Goal: Communication & Community: Answer question/provide support

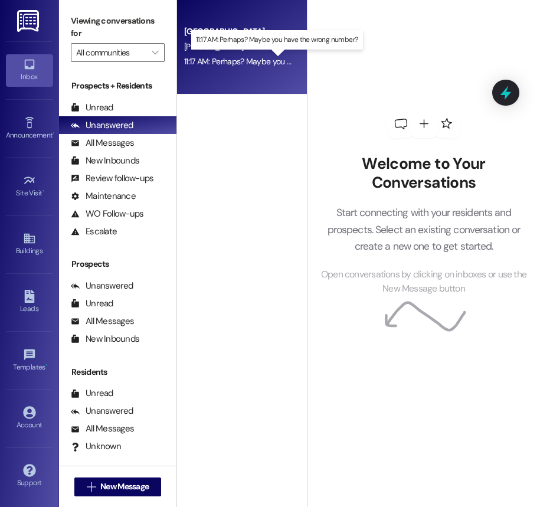
click at [222, 64] on div "11:17 AM: Perhaps? Maybe you have the wrong number? 11:17 AM: Perhaps? Maybe yo…" at bounding box center [278, 61] width 188 height 11
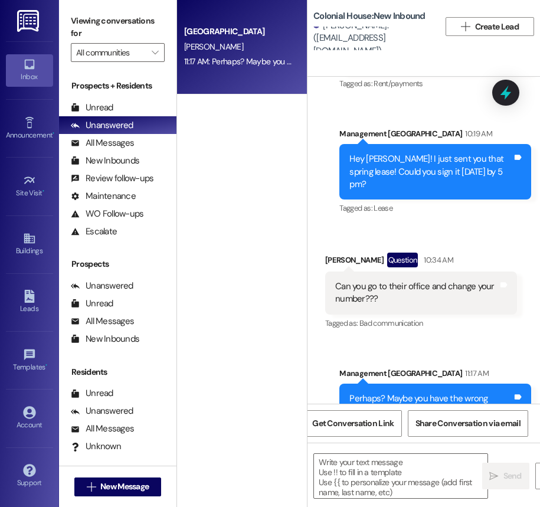
scroll to position [1188, 0]
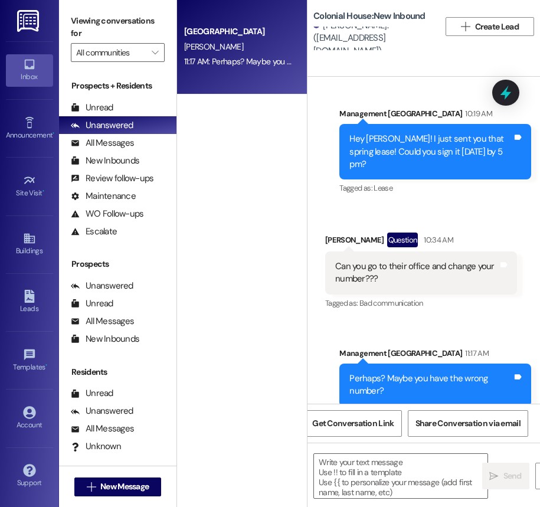
click at [365, 338] on div "Sent via SMS Management Colonial House 11:17 AM Perhaps? Maybe you have the wro…" at bounding box center [434, 376] width 209 height 77
click at [255, 318] on div "Colonial House Prospect [PERSON_NAME][GEOGRAPHIC_DATA] 11:17 AM: Perhaps? Maybe…" at bounding box center [242, 211] width 130 height 423
click at [373, 338] on div "Sent via SMS Management Colonial House 11:17 AM Perhaps? Maybe you have the wro…" at bounding box center [434, 376] width 209 height 77
click at [261, 329] on div "Colonial House Prospect [PERSON_NAME][GEOGRAPHIC_DATA] 11:17 AM: Perhaps? Maybe…" at bounding box center [242, 211] width 130 height 423
click at [139, 482] on span "New Message" at bounding box center [124, 486] width 48 height 12
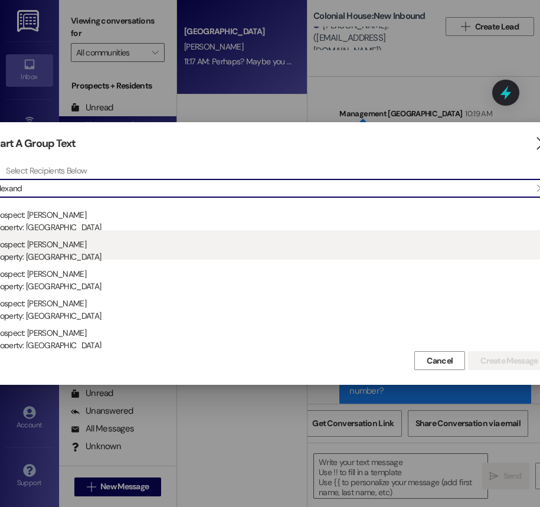
type input "alexand"
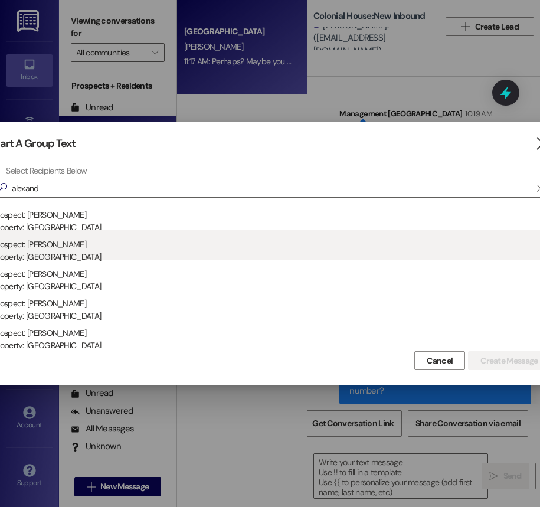
click at [70, 248] on div "Prospect: [PERSON_NAME] Property: [GEOGRAPHIC_DATA]" at bounding box center [271, 247] width 557 height 34
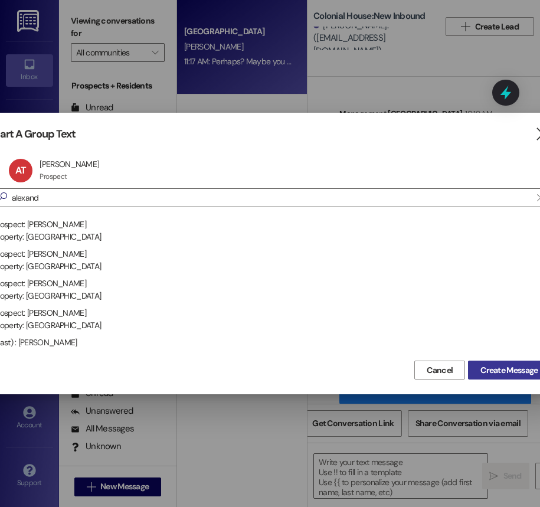
click at [494, 372] on span "Create Message" at bounding box center [508, 370] width 57 height 12
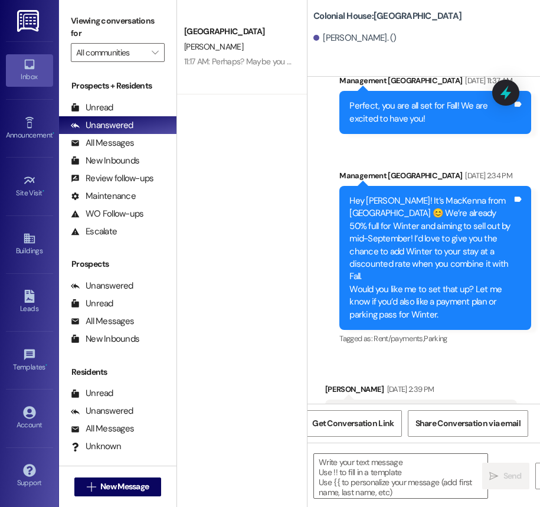
scroll to position [2706, 0]
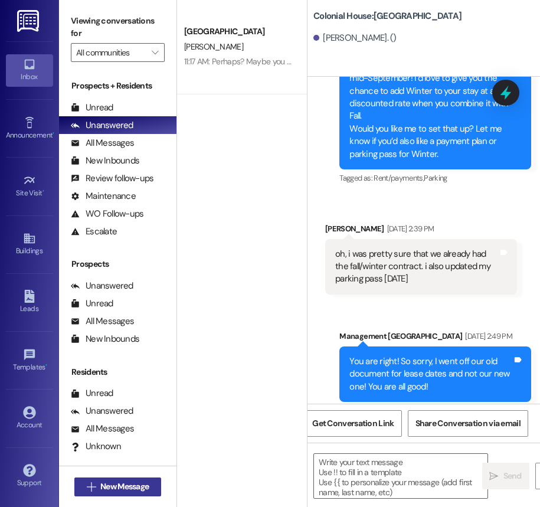
click at [130, 485] on span "New Message" at bounding box center [124, 486] width 48 height 12
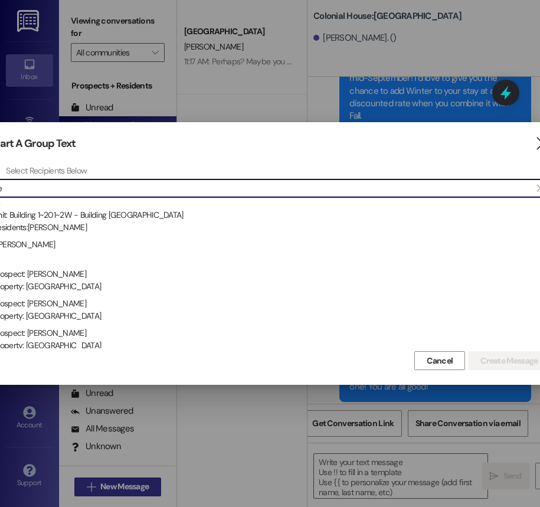
type input "t"
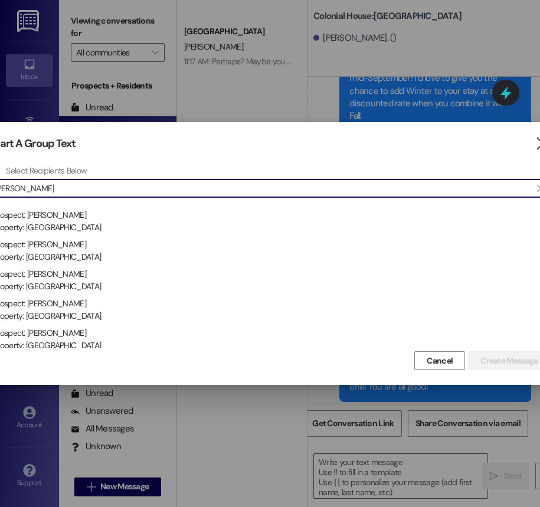
type input "[PERSON_NAME]"
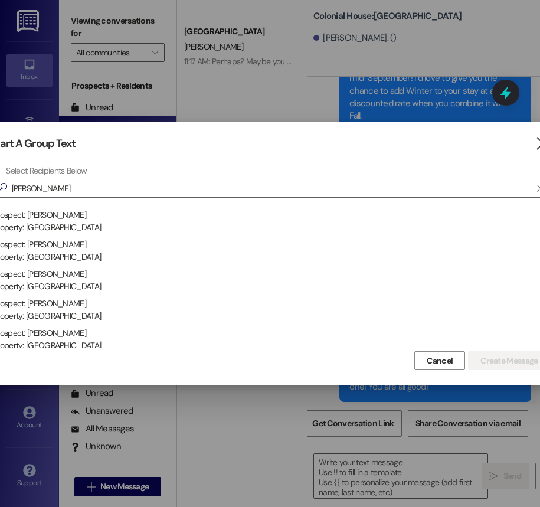
click at [399, 77] on div at bounding box center [270, 253] width 540 height 507
click at [534, 144] on icon "" at bounding box center [542, 143] width 16 height 12
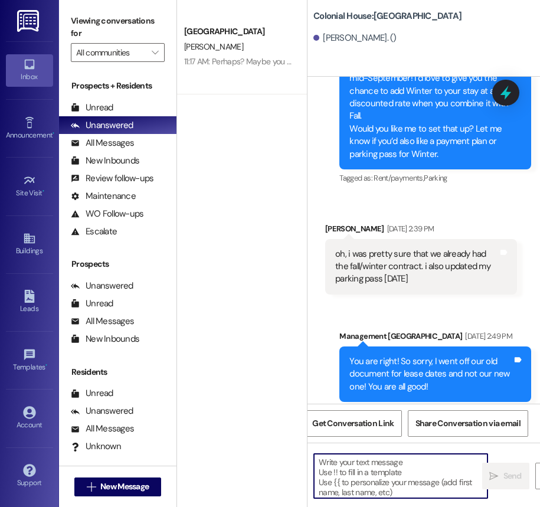
click at [336, 494] on textarea at bounding box center [400, 476] width 173 height 44
paste textarea "Hi [Resident’s Name], we noticed you marked that you may have had a negative ex…"
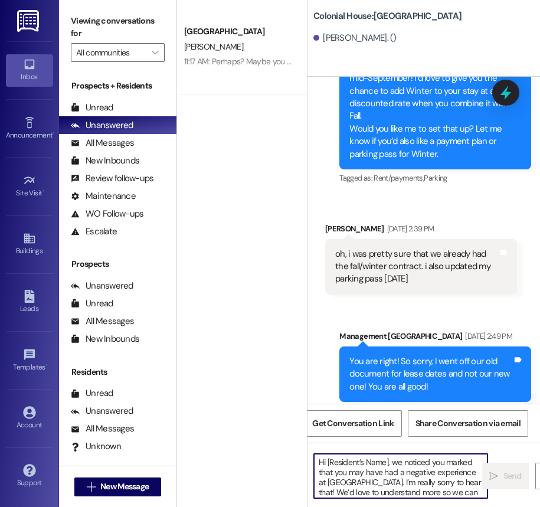
scroll to position [30, 0]
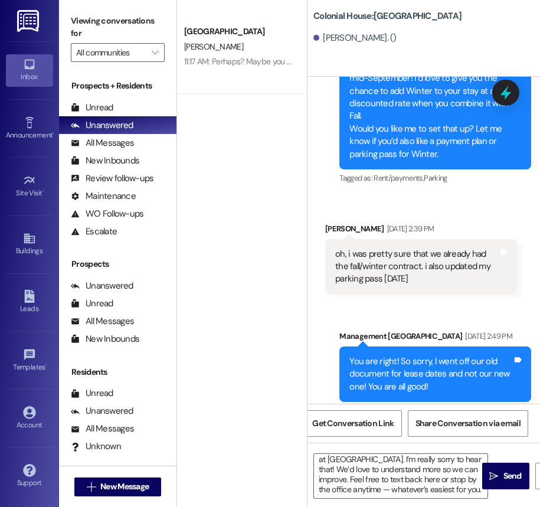
click at [354, 502] on div "Hi [Resident’s Name], we noticed you marked that you may have had a negative ex…" at bounding box center [423, 486] width 232 height 88
click at [354, 485] on textarea "Hi [Resident’s Name], we noticed you marked that you may have had a negative ex…" at bounding box center [400, 476] width 173 height 44
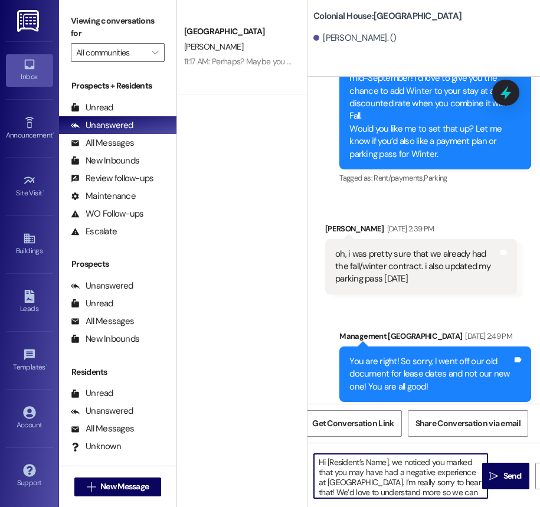
drag, startPoint x: 387, startPoint y: 461, endPoint x: 327, endPoint y: 463, distance: 60.8
click at [327, 463] on textarea "Hi [Resident’s Name], we noticed you marked that you may have had a negative ex…" at bounding box center [400, 476] width 173 height 44
click at [337, 463] on textarea "Hi Aelxandrea, we noticed you marked that you may have had a negative experienc…" at bounding box center [400, 476] width 173 height 44
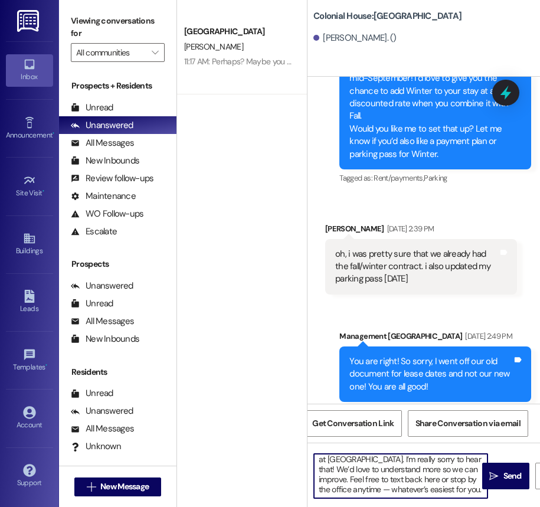
scroll to position [33, 0]
drag, startPoint x: 318, startPoint y: 460, endPoint x: 422, endPoint y: 513, distance: 116.1
click at [422, 506] on html "Inbox Go to Inbox Announcement • Send A Text Announcement Site Visit • Go to Si…" at bounding box center [270, 253] width 540 height 507
type textarea "Hi [PERSON_NAME], we noticed you marked that you may have had a negative experi…"
click at [506, 481] on span "Send" at bounding box center [512, 475] width 18 height 12
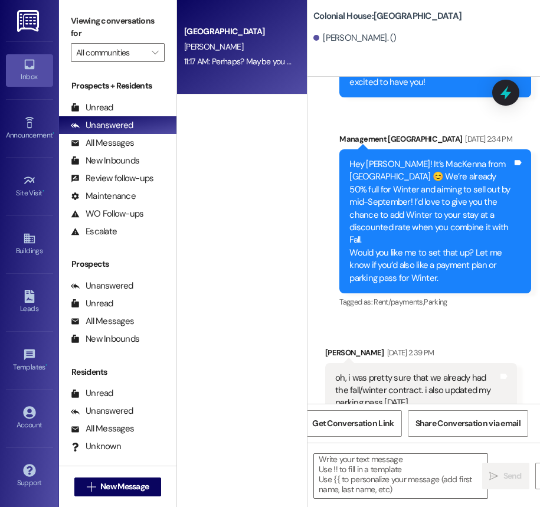
scroll to position [2581, 0]
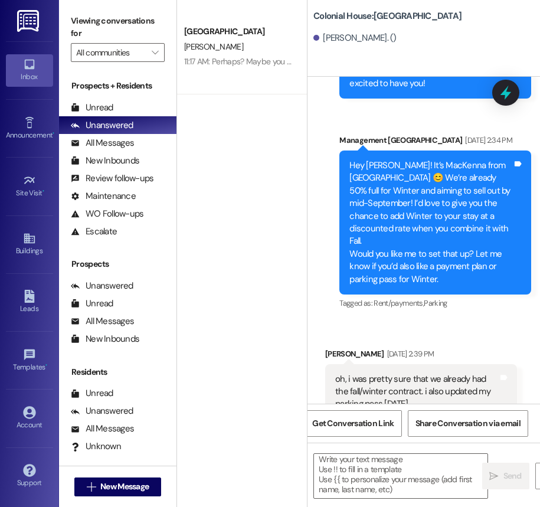
click at [121, 500] on div " New Message" at bounding box center [117, 486] width 87 height 29
click at [136, 492] on button " New Message" at bounding box center [117, 486] width 87 height 19
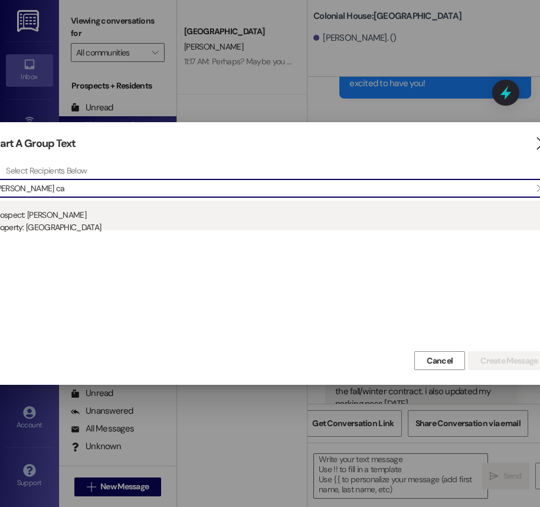
type input "[PERSON_NAME] ca"
click at [180, 208] on div "Prospect: [PERSON_NAME] Property: [GEOGRAPHIC_DATA]" at bounding box center [271, 218] width 557 height 34
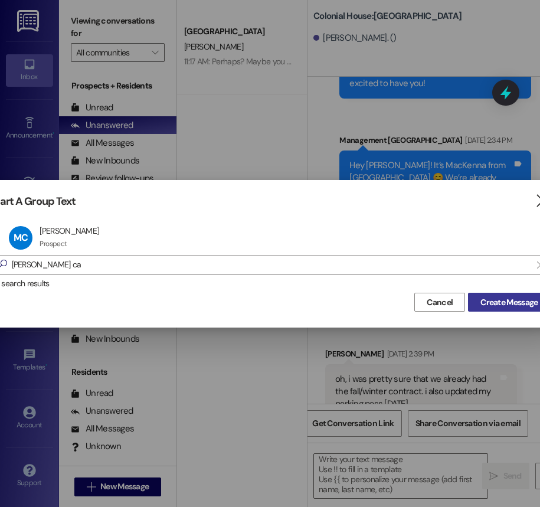
click at [506, 305] on span "Create Message" at bounding box center [508, 302] width 57 height 12
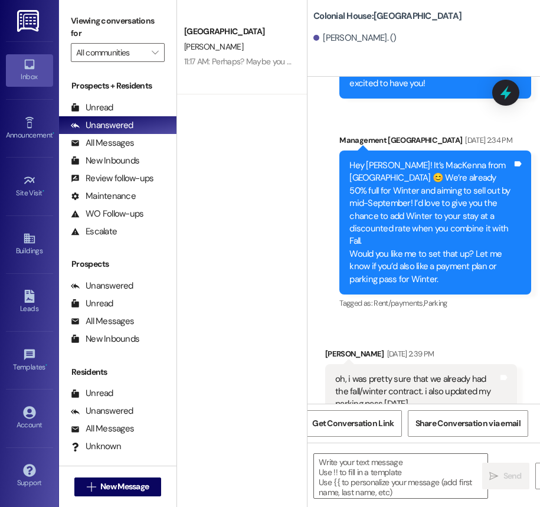
scroll to position [2159, 0]
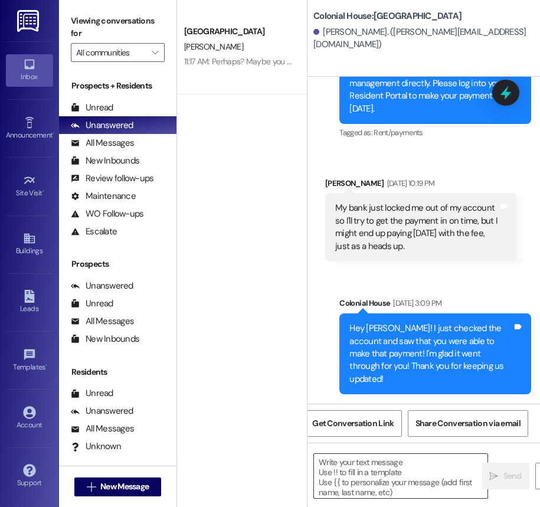
click at [343, 478] on textarea at bounding box center [400, 476] width 173 height 44
paste textarea "Hi [PERSON_NAME], we noticed you marked that you may have had a negative experi…"
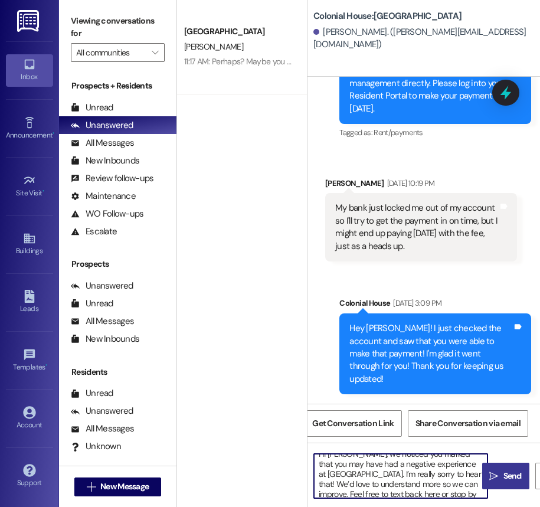
scroll to position [0, 0]
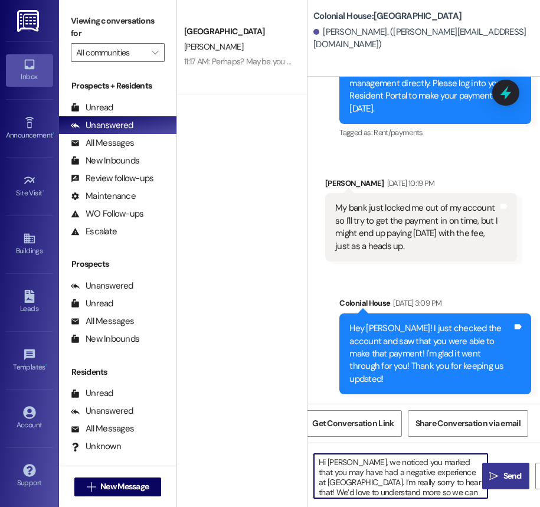
click at [359, 461] on textarea "Hi [PERSON_NAME], we noticed you marked that you may have had a negative experi…" at bounding box center [400, 476] width 173 height 44
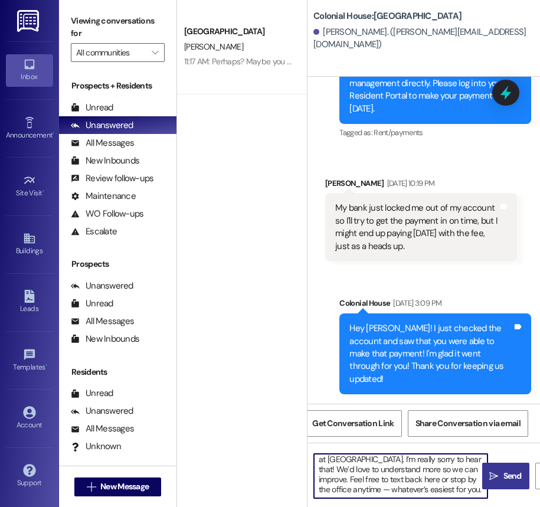
click at [409, 481] on textarea "Hi [PERSON_NAME], we noticed you marked that you may have had a negative experi…" at bounding box center [400, 476] width 173 height 44
type textarea "Hi [PERSON_NAME], we noticed you marked that you may have had a negative experi…"
click at [499, 475] on span " Send" at bounding box center [505, 475] width 37 height 12
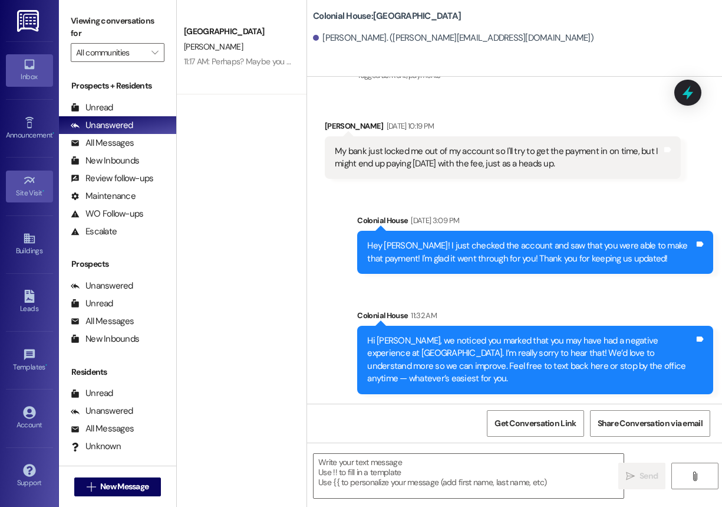
scroll to position [0, 0]
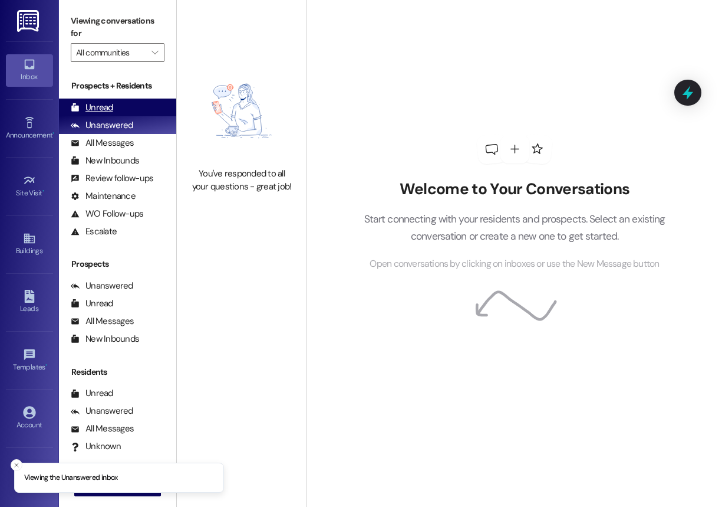
click at [94, 108] on div "Unread" at bounding box center [92, 107] width 42 height 12
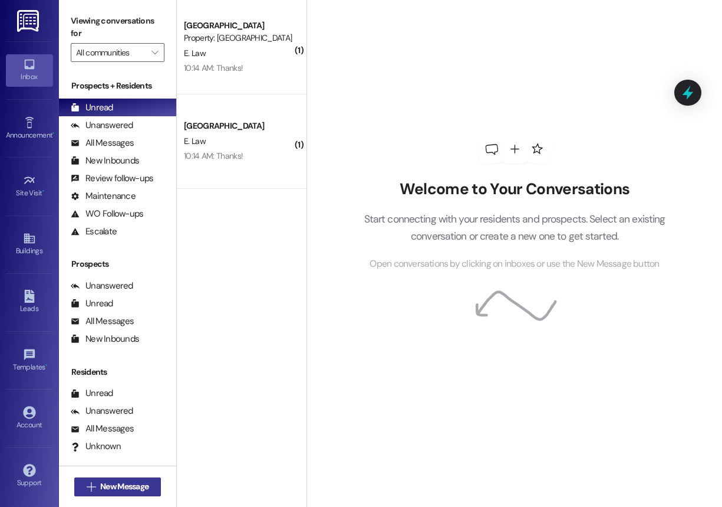
click at [109, 487] on span "New Message" at bounding box center [124, 486] width 48 height 12
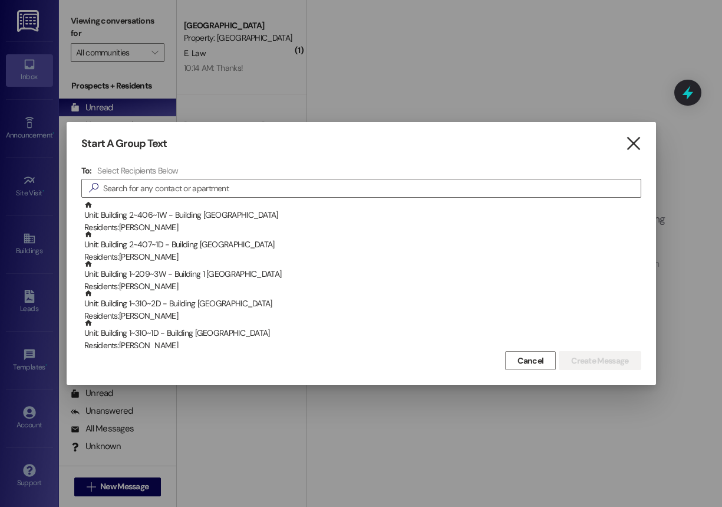
click at [627, 143] on icon "" at bounding box center [634, 143] width 16 height 12
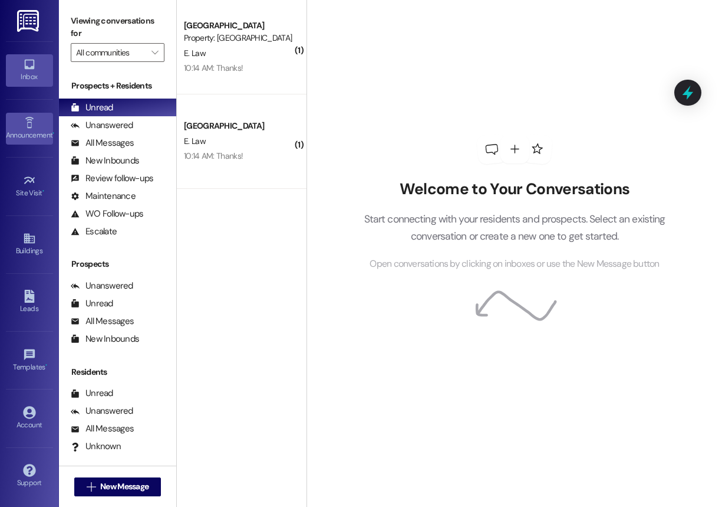
click at [20, 124] on link "Announcement •" at bounding box center [29, 129] width 47 height 32
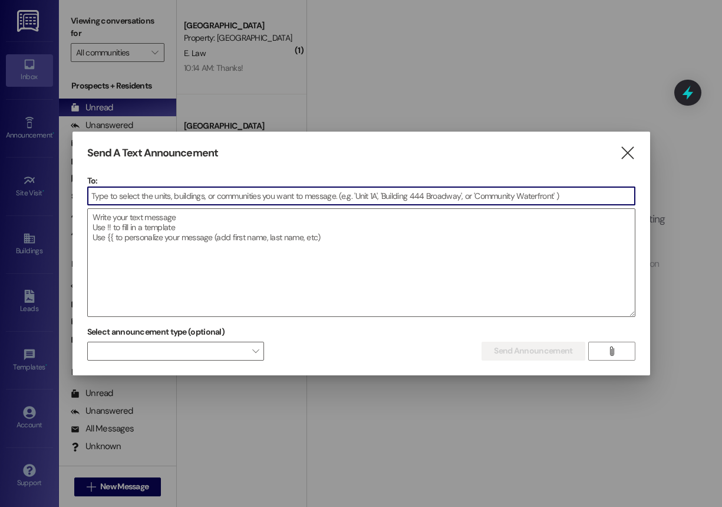
click at [203, 190] on input at bounding box center [361, 196] width 547 height 18
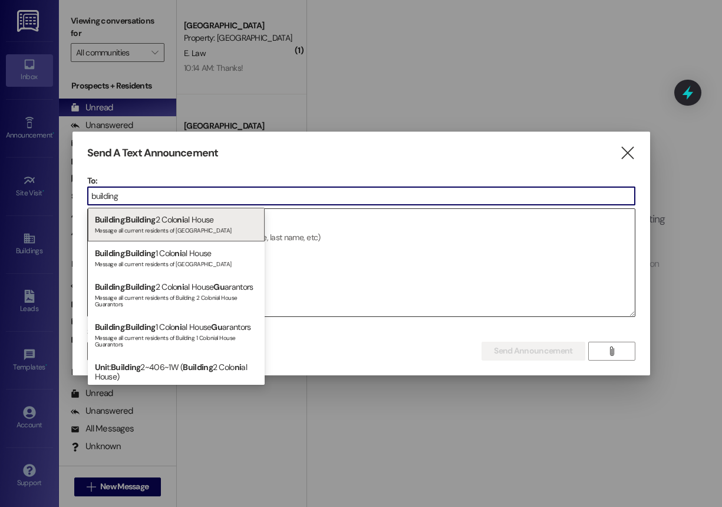
type input "building"
click at [196, 222] on div "Building : Building 2 Colo ni al House Message all current residents of Buildin…" at bounding box center [176, 225] width 177 height 34
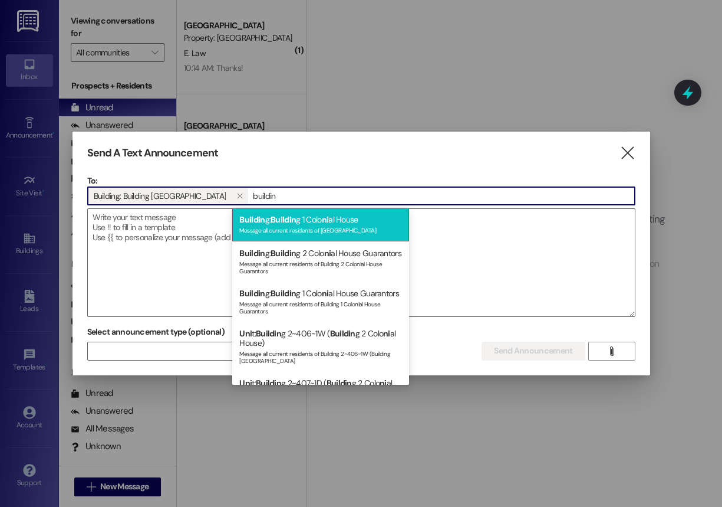
type input "buildin"
click at [277, 225] on span "Buildin" at bounding box center [283, 219] width 25 height 11
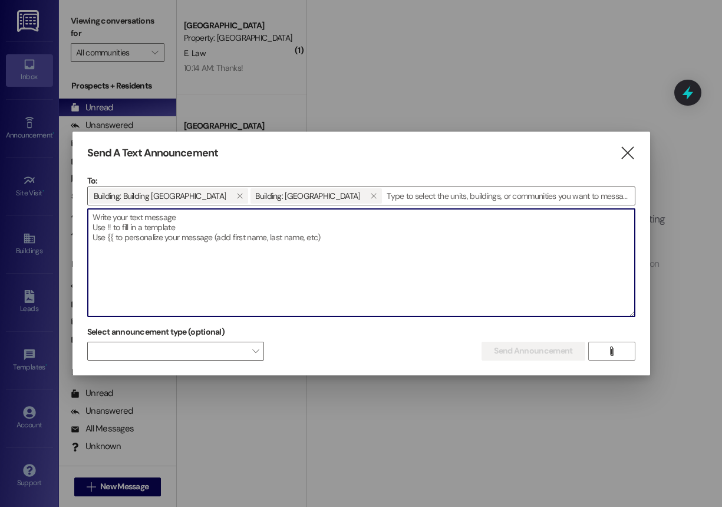
click at [277, 225] on textarea at bounding box center [361, 262] width 547 height 107
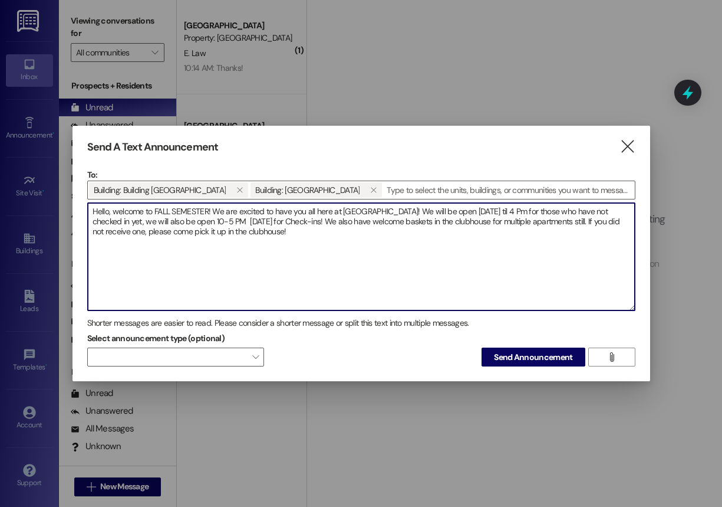
click at [290, 234] on textarea "Hello, welcome to FALL SEMESTER! We are excited to have you all here at Colonia…" at bounding box center [361, 256] width 547 height 107
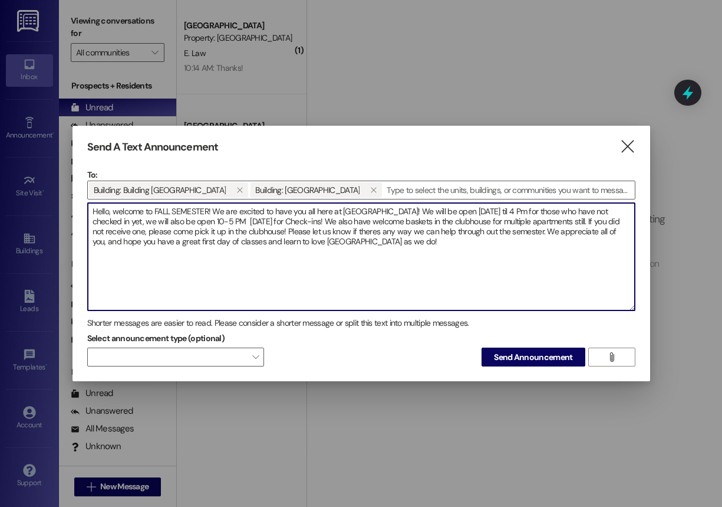
click at [186, 219] on textarea "Hello, welcome to FALL SEMESTER! We are excited to have you all here at Colonia…" at bounding box center [361, 256] width 547 height 107
click at [184, 219] on textarea "Hello, welcome to FALL SEMESTER! We are excited to have you all here at Colonia…" at bounding box center [361, 256] width 547 height 107
type textarea "Hello, welcome to FALL SEMESTER! We are excited to have you all here at Colonia…"
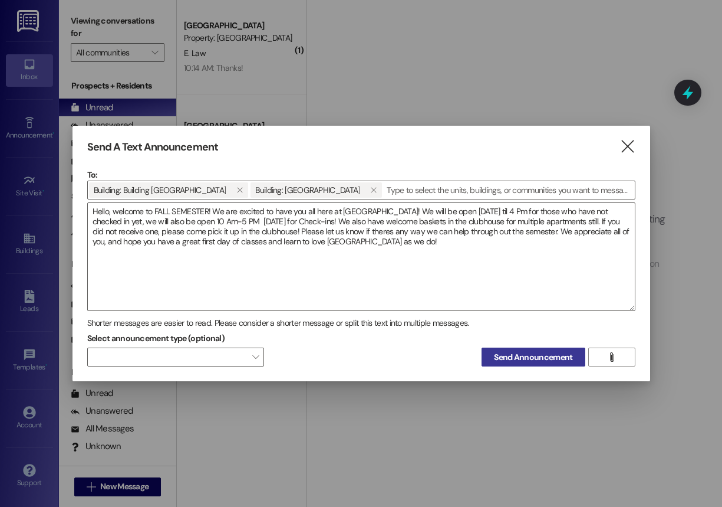
click at [527, 359] on span "Send Announcement" at bounding box center [533, 357] width 78 height 12
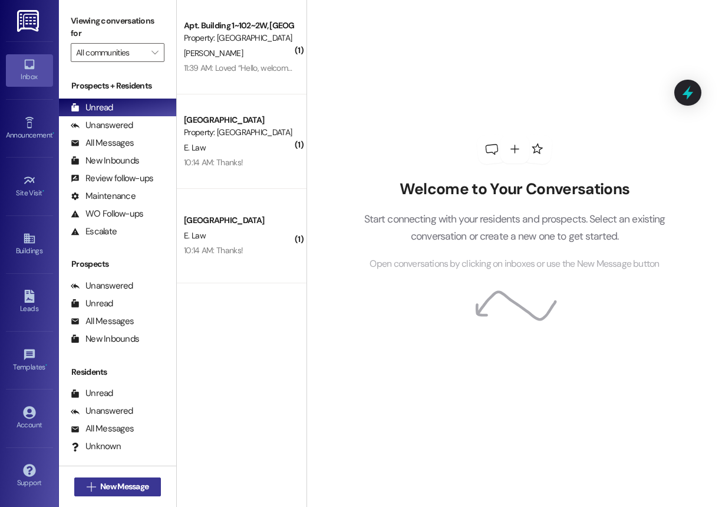
click at [100, 478] on button " New Message" at bounding box center [117, 486] width 87 height 19
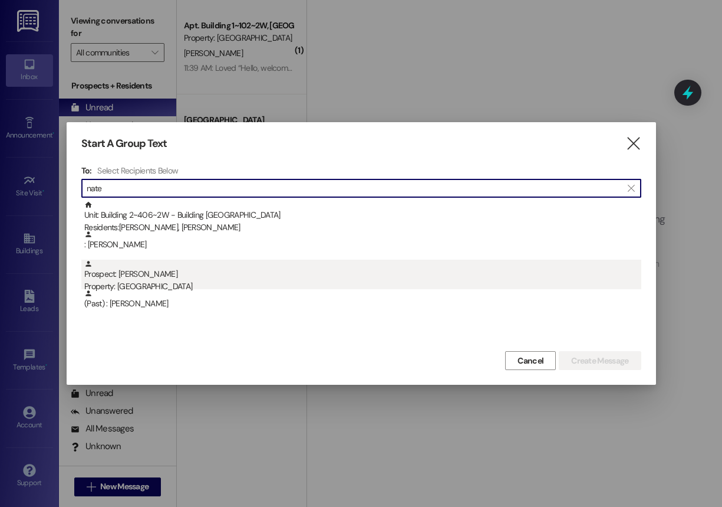
type input "nate"
click at [157, 274] on div "Prospect: Nate Robinson Property: Colonial House" at bounding box center [362, 276] width 557 height 34
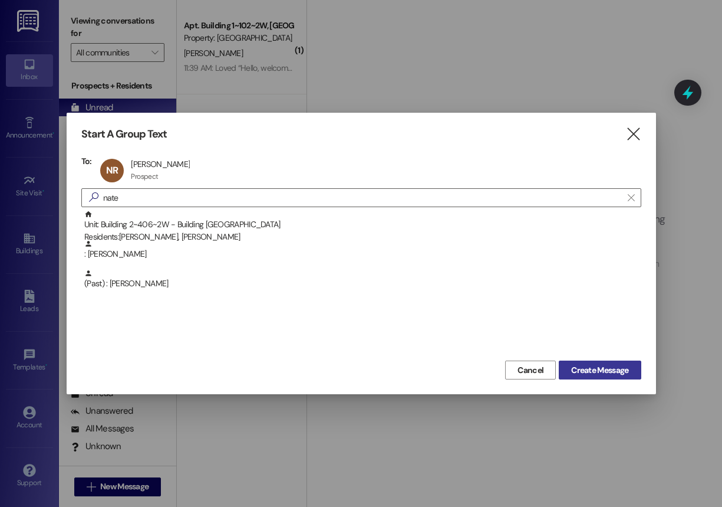
click at [596, 373] on span "Create Message" at bounding box center [599, 370] width 57 height 12
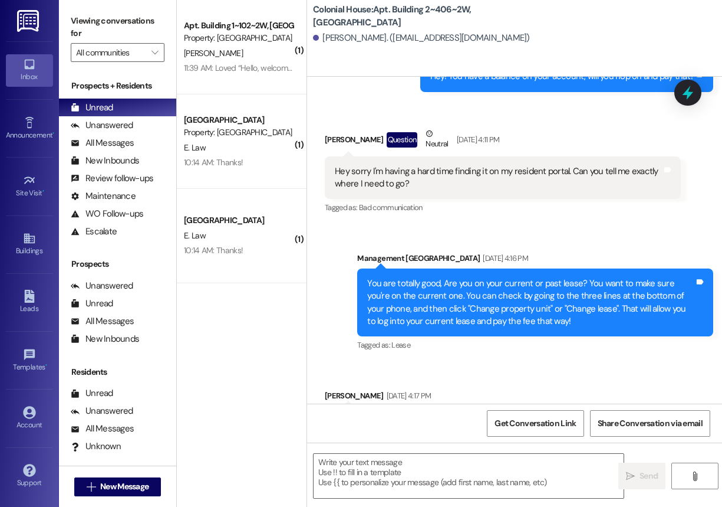
scroll to position [19884, 0]
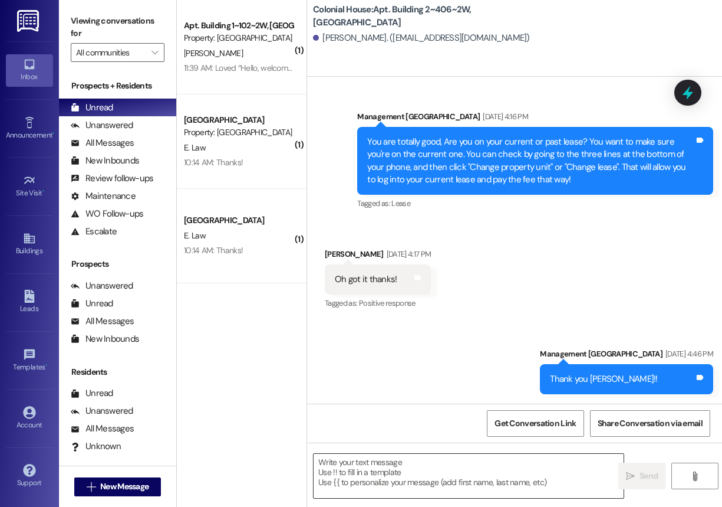
click at [395, 468] on textarea at bounding box center [469, 476] width 310 height 44
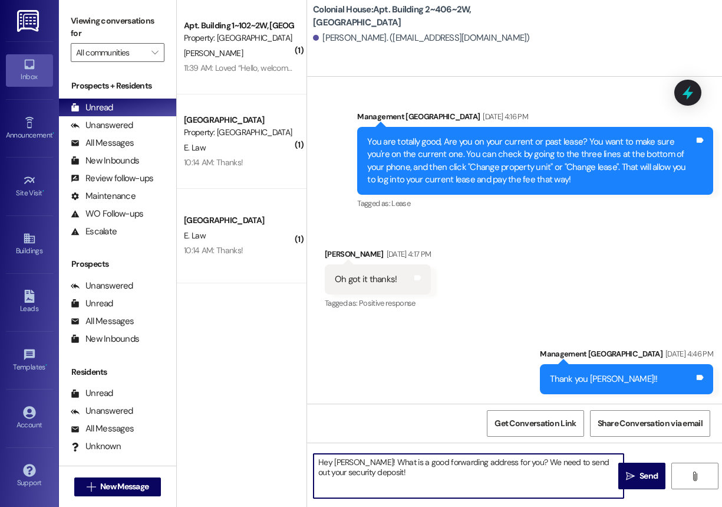
type textarea "Hey Nate! What is a good forwarding address for you? We need to send out your s…"
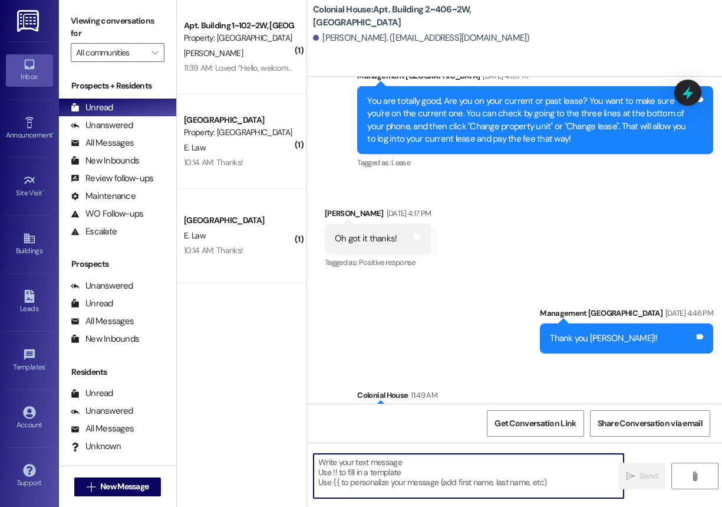
scroll to position [19801, 0]
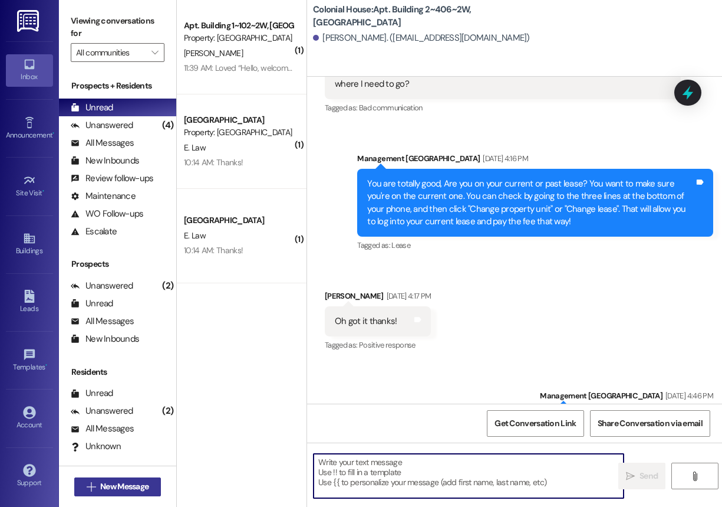
click at [109, 495] on button " New Message" at bounding box center [117, 486] width 87 height 19
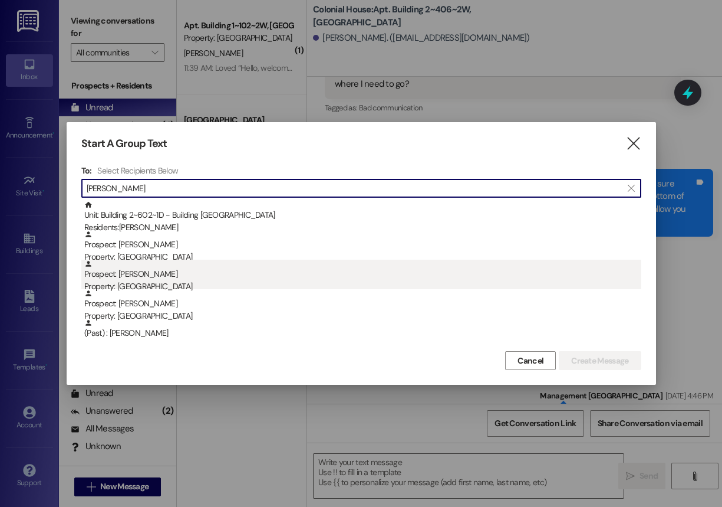
type input "Carter"
click at [167, 264] on div "Prospect: Carter Sanford Property: Colonial House" at bounding box center [362, 276] width 557 height 34
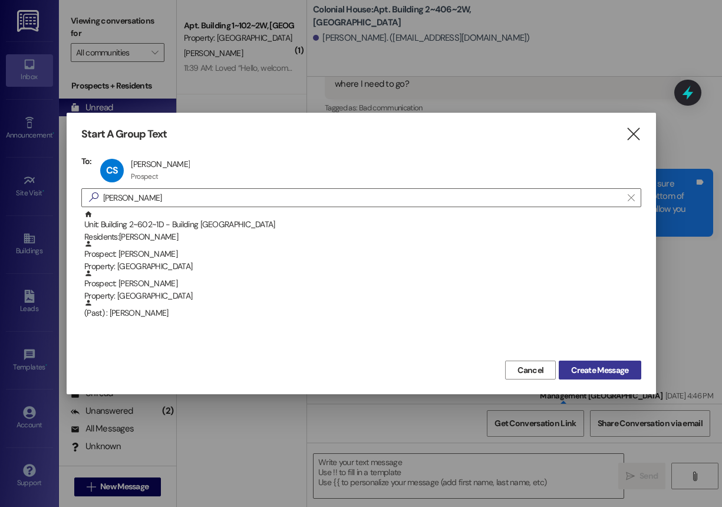
click at [597, 373] on span "Create Message" at bounding box center [599, 370] width 57 height 12
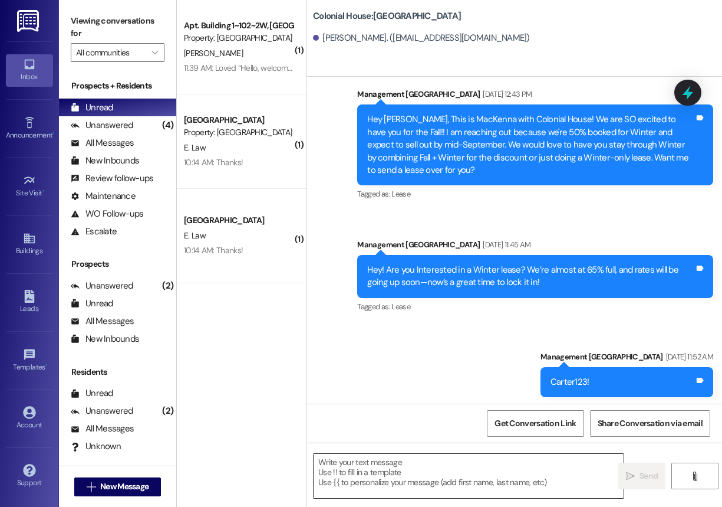
scroll to position [754, 0]
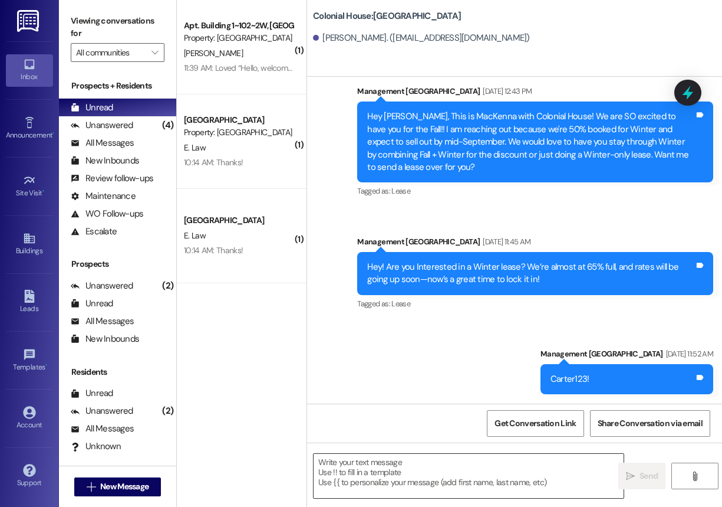
click at [404, 476] on textarea at bounding box center [469, 476] width 310 height 44
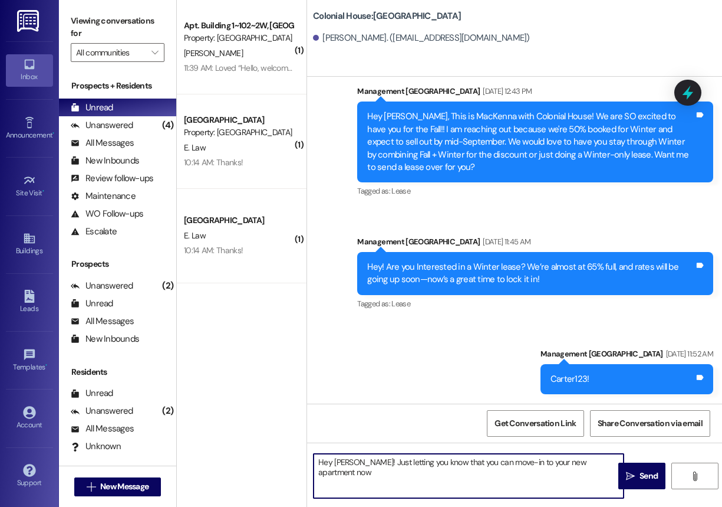
type textarea "Hey Carter! Just letting you know that you can move-in to your new apartment no…"
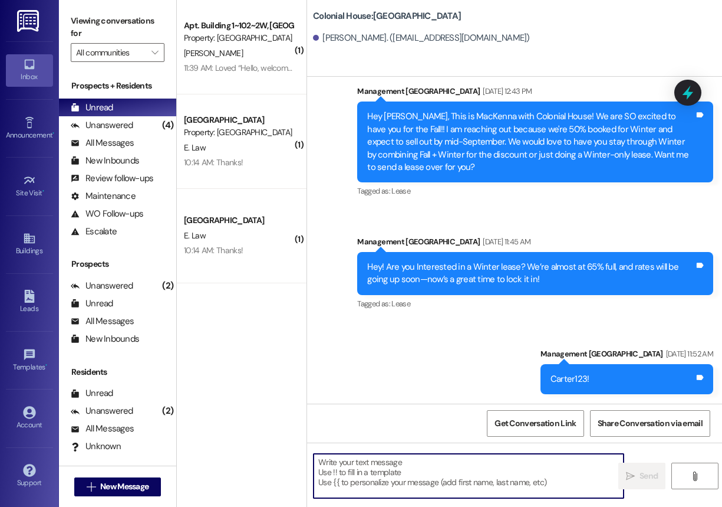
scroll to position [836, 0]
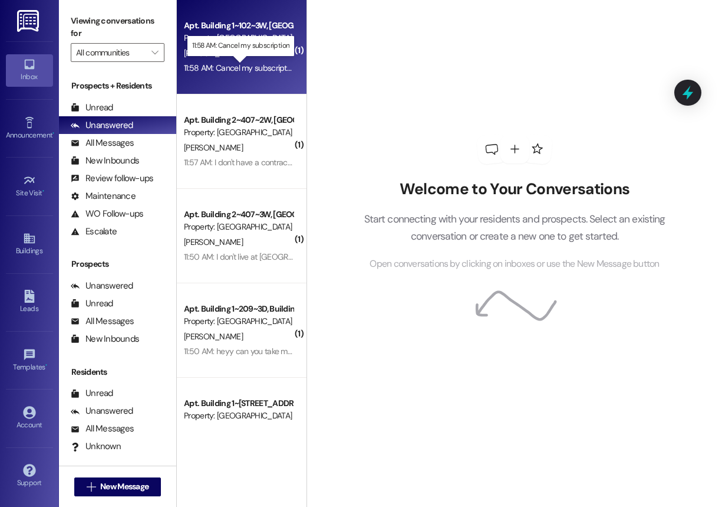
click at [238, 71] on div "11:58 AM: Cancel my subscription 11:58 AM: Cancel my subscription" at bounding box center [240, 68] width 113 height 11
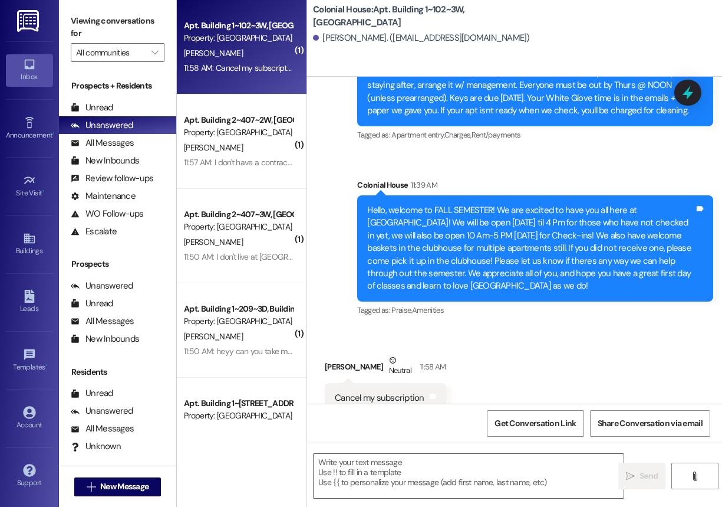
scroll to position [8714, 0]
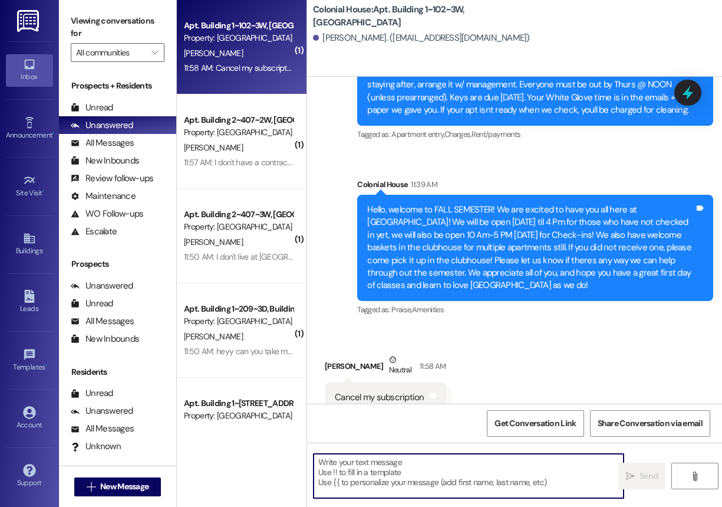
click at [402, 463] on textarea at bounding box center [469, 476] width 310 height 44
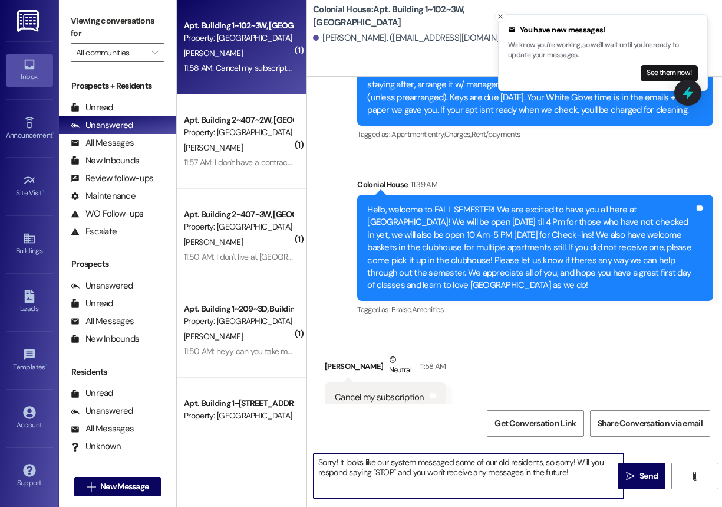
click at [405, 471] on textarea "Sorry! It looks like our system messaged some of our old residents, so sorry! W…" at bounding box center [469, 476] width 310 height 44
type textarea "Sorry! It looks like our system messaged some of our old residents, so sorry! W…"
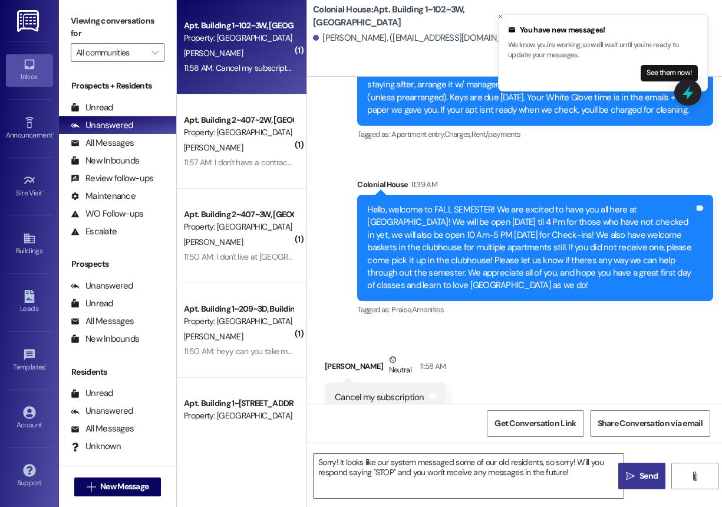
click at [645, 478] on span "Send" at bounding box center [649, 475] width 18 height 12
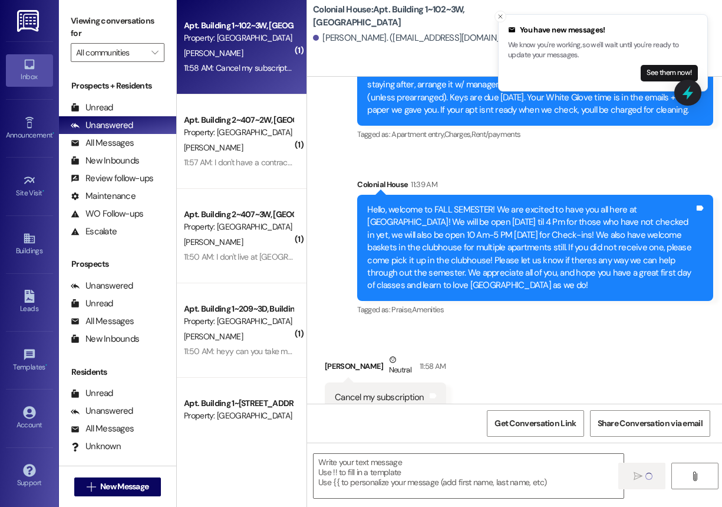
scroll to position [8713, 0]
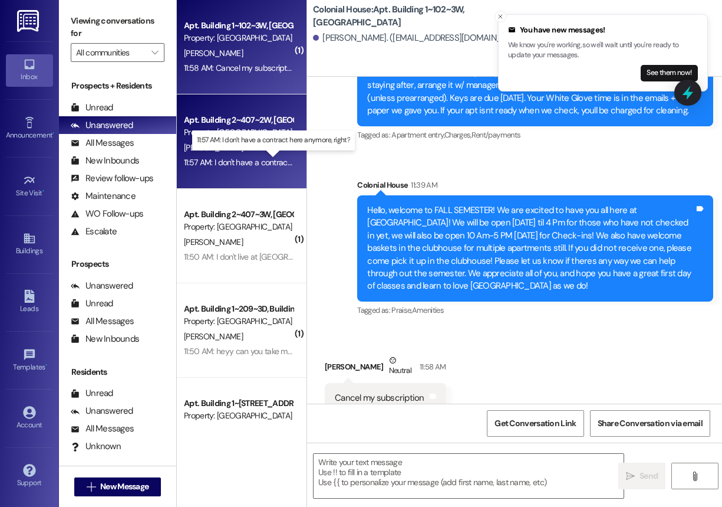
click at [232, 165] on div "11:57 AM: I don't have a contract here anymore, right? 11:57 AM: I don't have a…" at bounding box center [273, 162] width 178 height 11
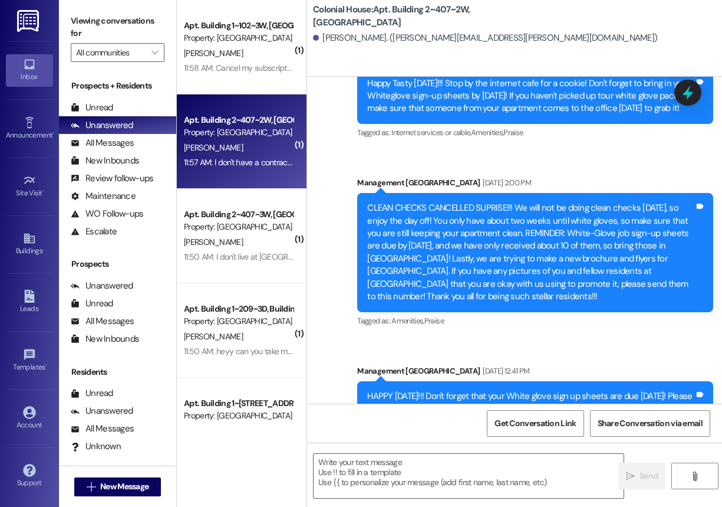
scroll to position [21799, 0]
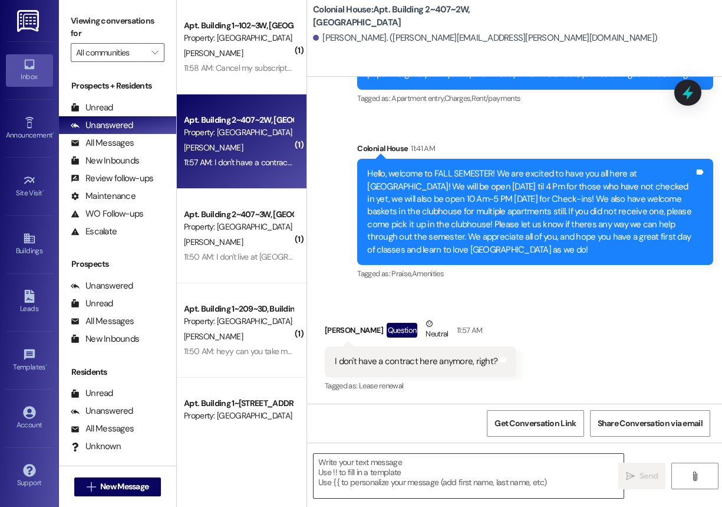
click at [379, 453] on div at bounding box center [468, 475] width 311 height 45
click at [373, 469] on textarea at bounding box center [469, 476] width 310 height 44
paste textarea "Sorry! It looks like our system messaged some of our old residents, so sorry! W…"
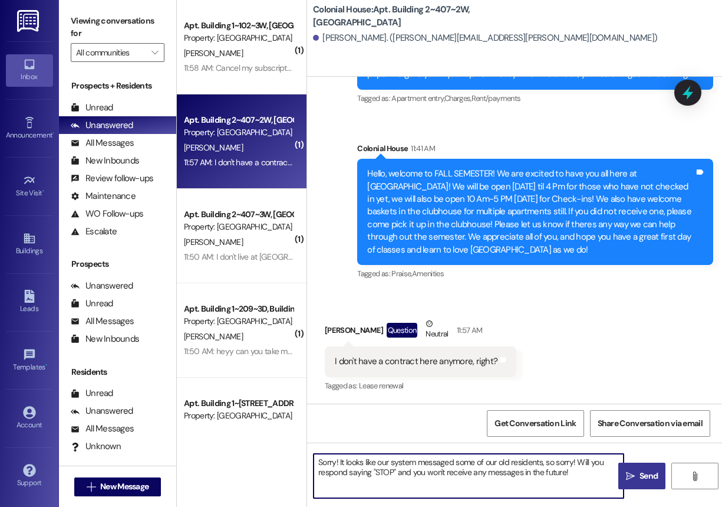
click at [314, 462] on textarea "Sorry! It looks like our system messaged some of our old residents, so sorry! W…" at bounding box center [469, 476] width 310 height 44
type textarea "Yes thats correct. Sorry! It looks like our system messaged some of our old res…"
click at [649, 473] on span "Send" at bounding box center [649, 475] width 18 height 12
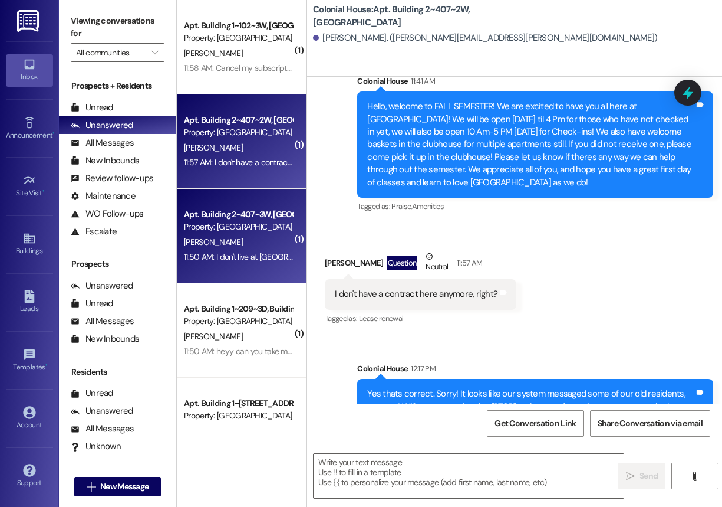
scroll to position [21799, 0]
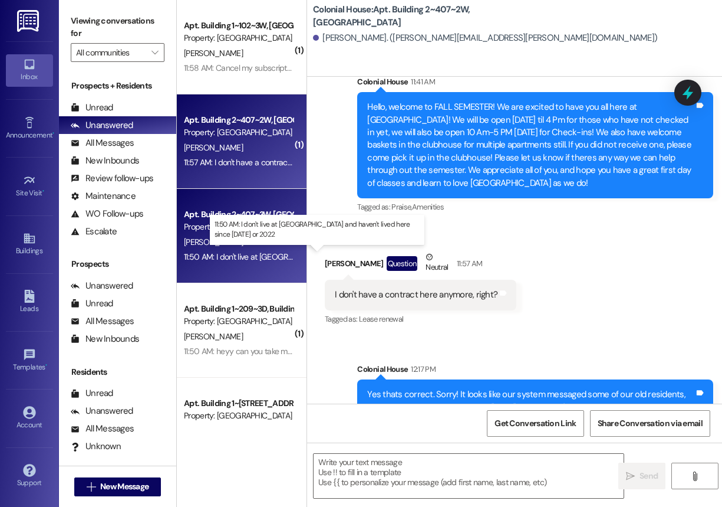
click at [236, 259] on div "11:50 AM: I don't live at colonial house and haven't lived here since 2021 or 2…" at bounding box center [333, 256] width 299 height 11
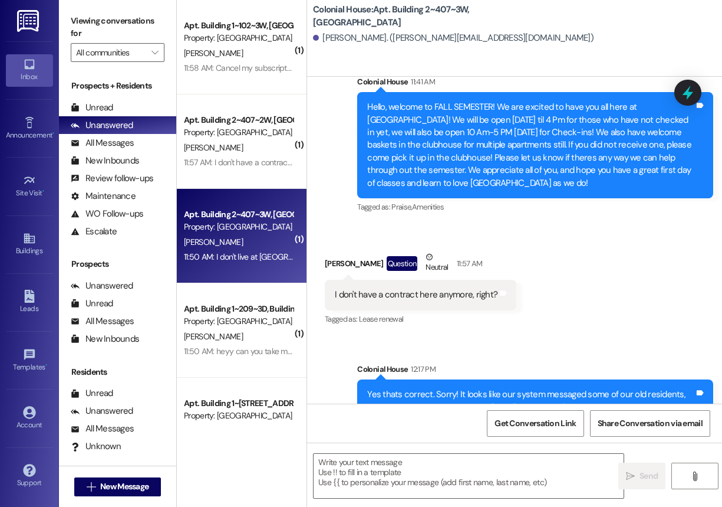
scroll to position [3228, 0]
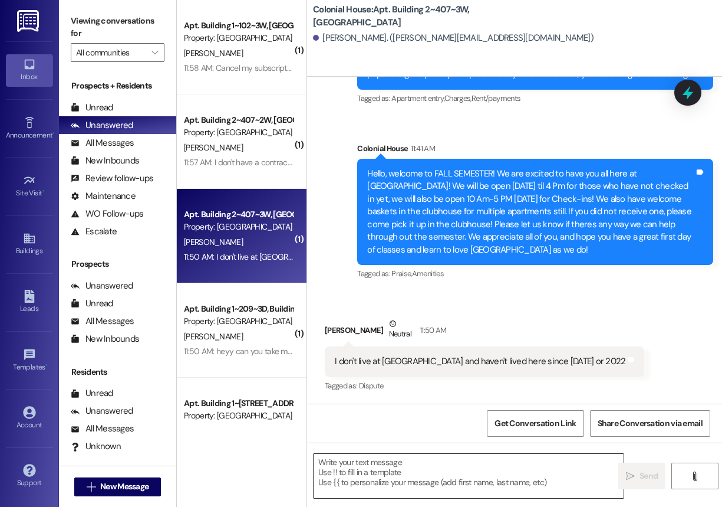
click at [410, 462] on textarea at bounding box center [469, 476] width 310 height 44
paste textarea "Sorry! It looks like our system messaged some of our old residents, so sorry! W…"
type textarea "Sorry! It looks like our system messaged some of our old residents, so sorry! W…"
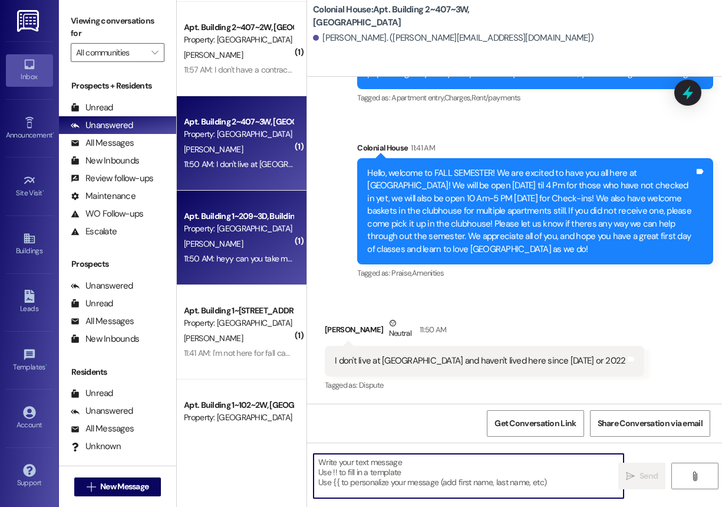
scroll to position [110, 0]
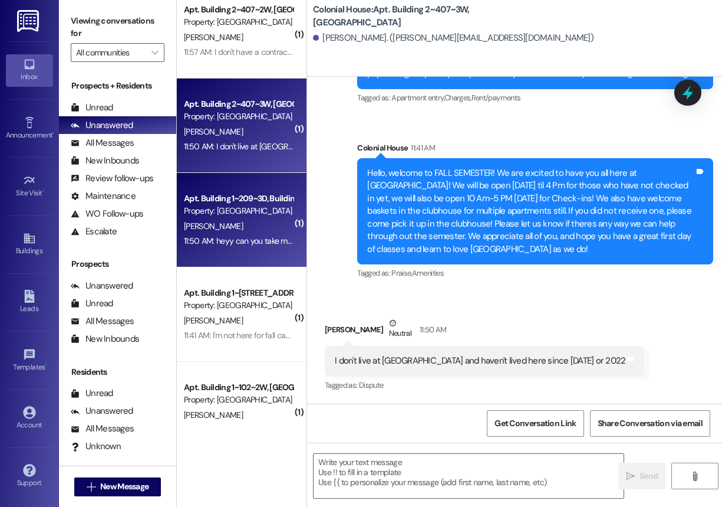
click at [245, 244] on div "11:50 AM: heyy can you take me off your texting list pleasee 11:50 AM: heyy can…" at bounding box center [284, 240] width 201 height 11
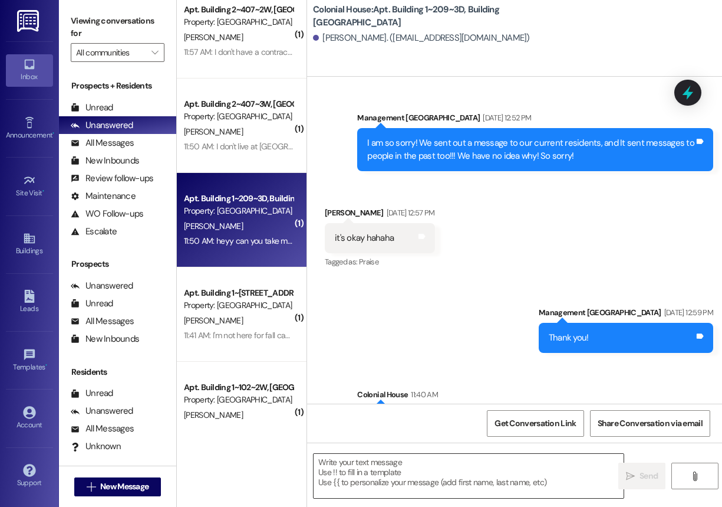
click at [403, 470] on textarea at bounding box center [469, 476] width 310 height 44
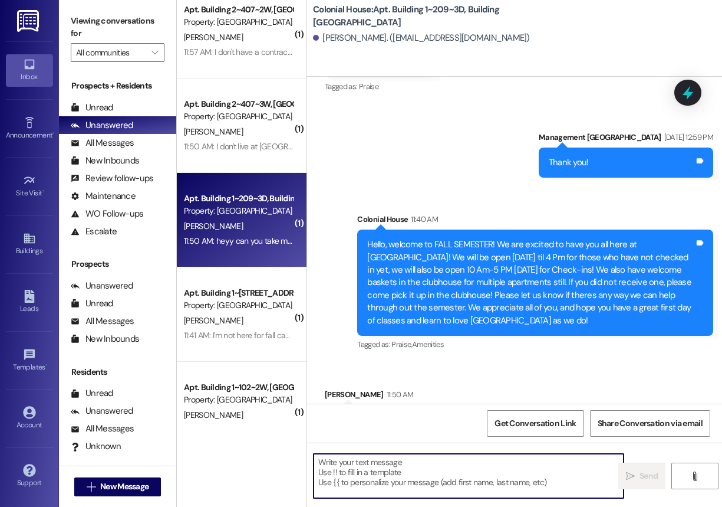
scroll to position [9899, 0]
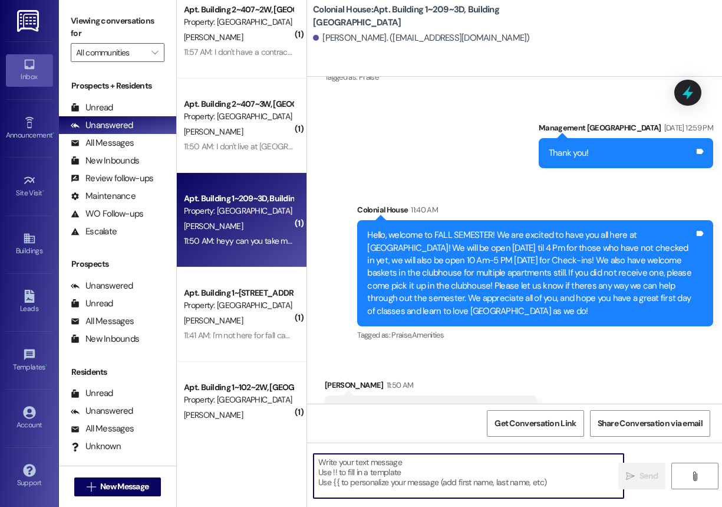
paste textarea "Sorry! It looks like our system messaged some of our old residents, so sorry! W…"
type textarea "Sorry! It looks like our system messaged some of our old residents, so sorry! W…"
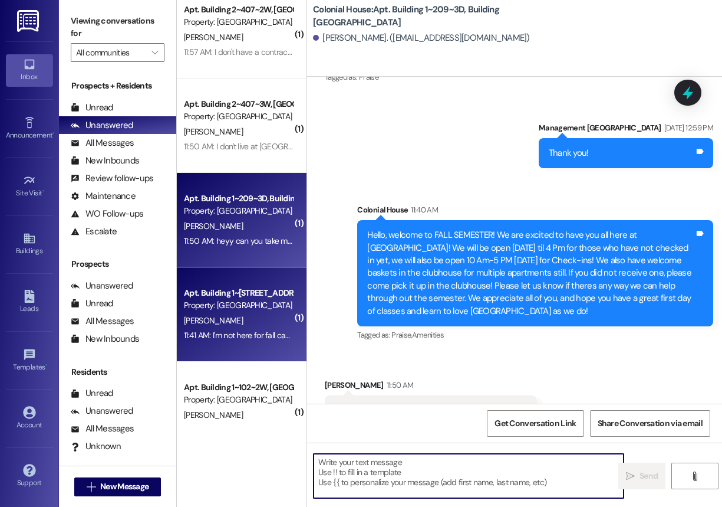
scroll to position [143, 0]
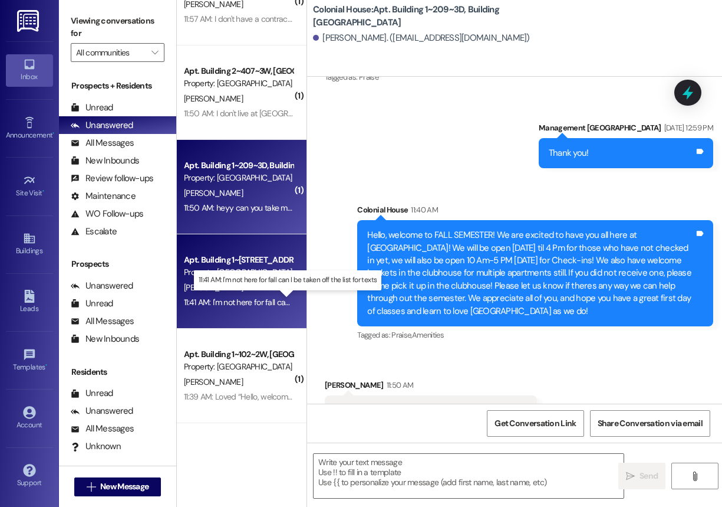
click at [244, 304] on div "11:41 AM: I'm not here for fall can I be taken off the list for texts 11:41 AM:…" at bounding box center [287, 302] width 206 height 11
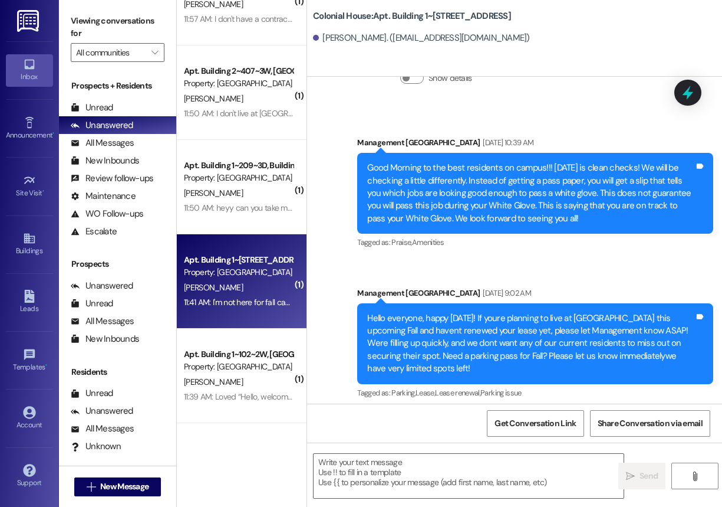
scroll to position [23670, 0]
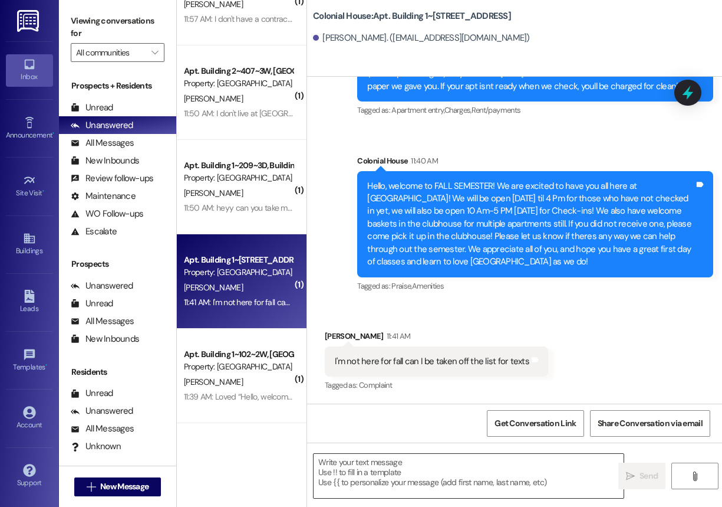
click at [361, 464] on textarea at bounding box center [469, 476] width 310 height 44
paste textarea "Sorry! It looks like our system messaged some of our old residents, so sorry! W…"
type textarea "Sorry! It looks like our system messaged some of our old residents, so sorry! W…"
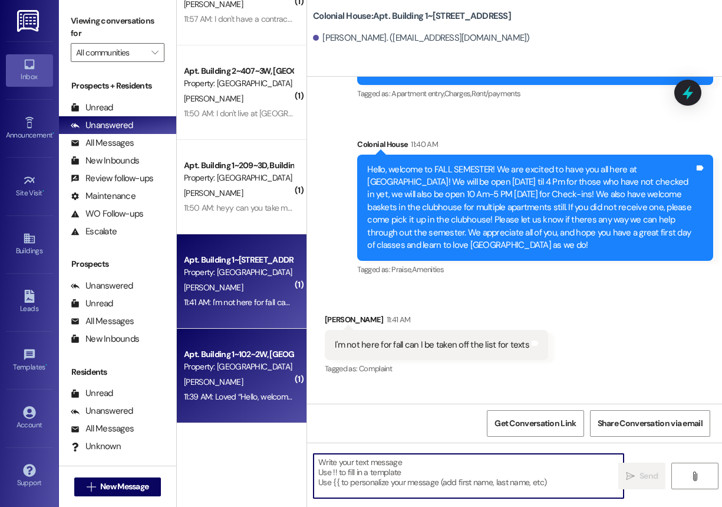
scroll to position [23669, 0]
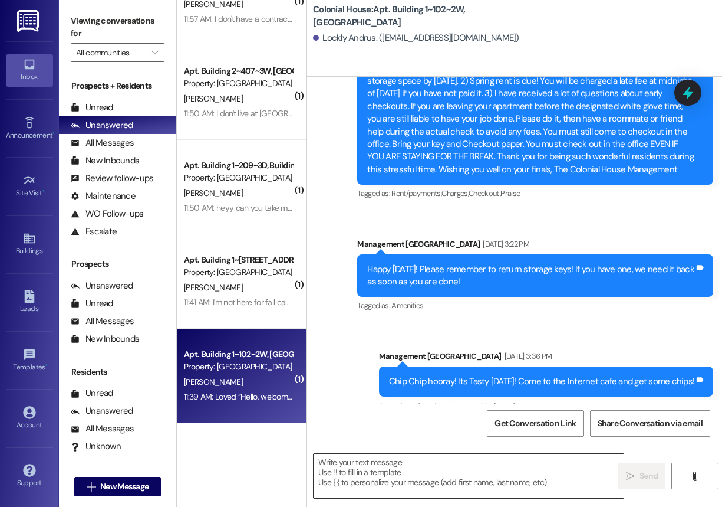
scroll to position [40153, 0]
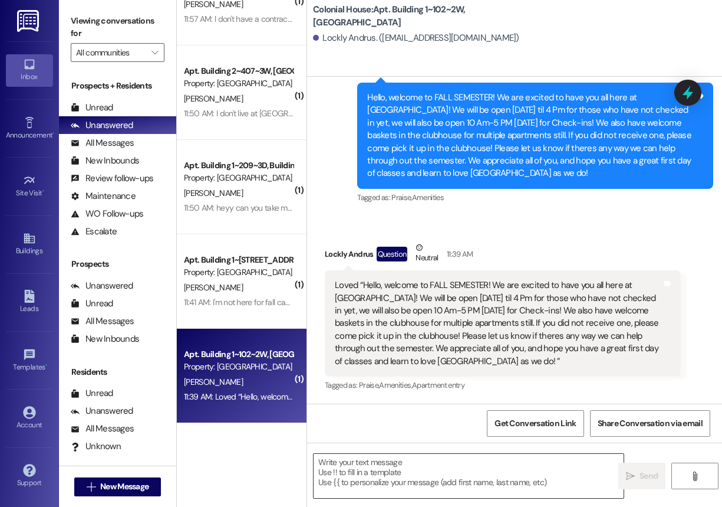
click at [369, 468] on textarea at bounding box center [469, 476] width 310 height 44
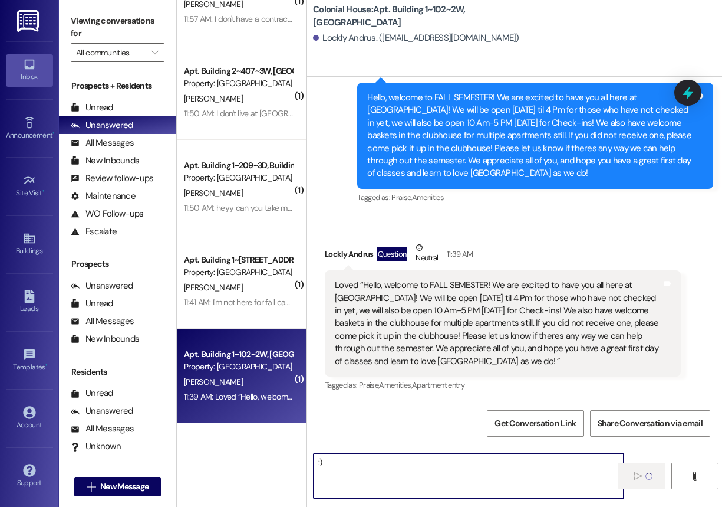
type textarea ":)"
click at [104, 98] on div "Prospects + Residents Unread (0) Unread: Any message you haven't read yet will …" at bounding box center [117, 160] width 117 height 160
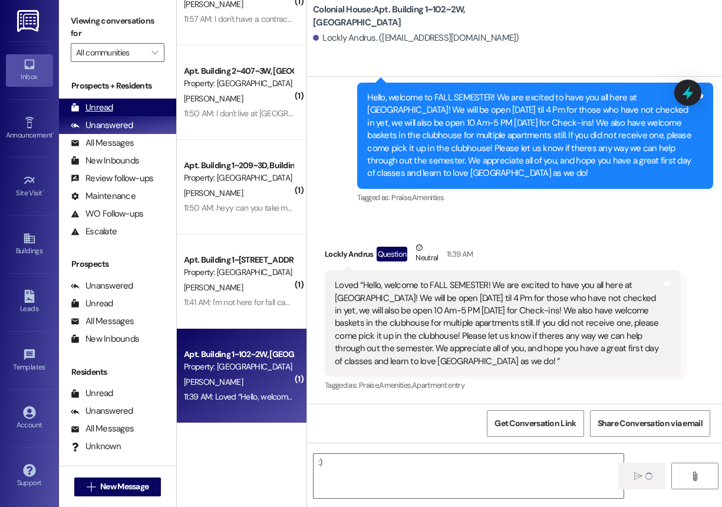
click at [103, 104] on div "Unread" at bounding box center [92, 107] width 42 height 12
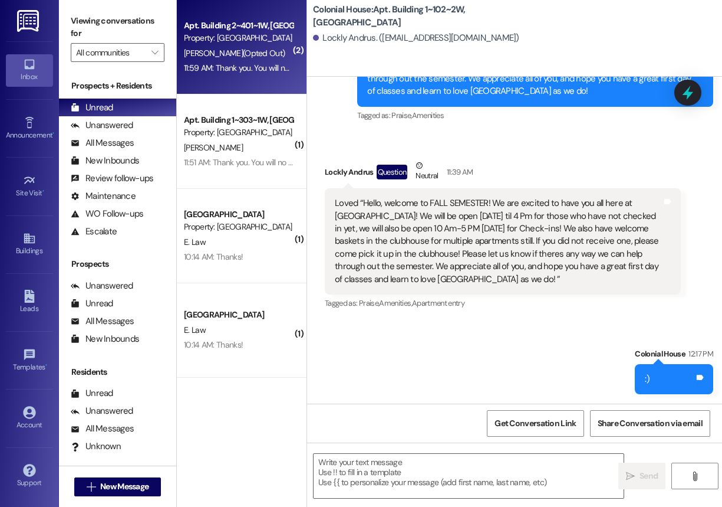
scroll to position [40152, 0]
click at [244, 70] on div "11:59 AM: Thank you. You will no longer receive texts from this thread. Please …" at bounding box center [463, 68] width 559 height 11
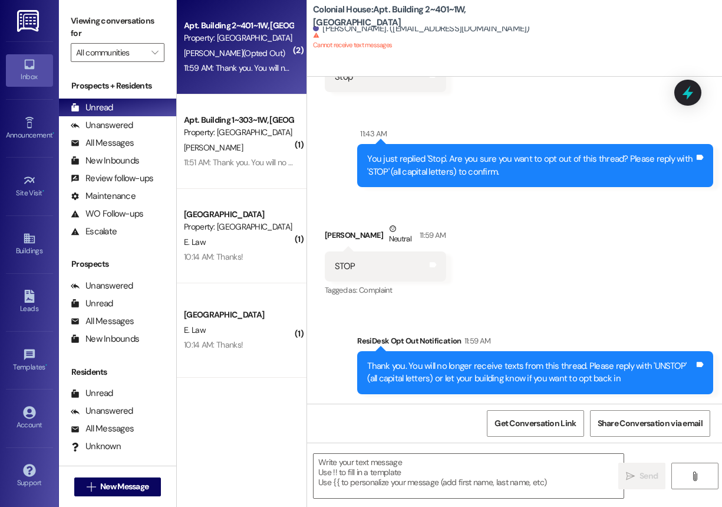
scroll to position [19554, 0]
click at [390, 483] on textarea at bounding box center [469, 476] width 310 height 44
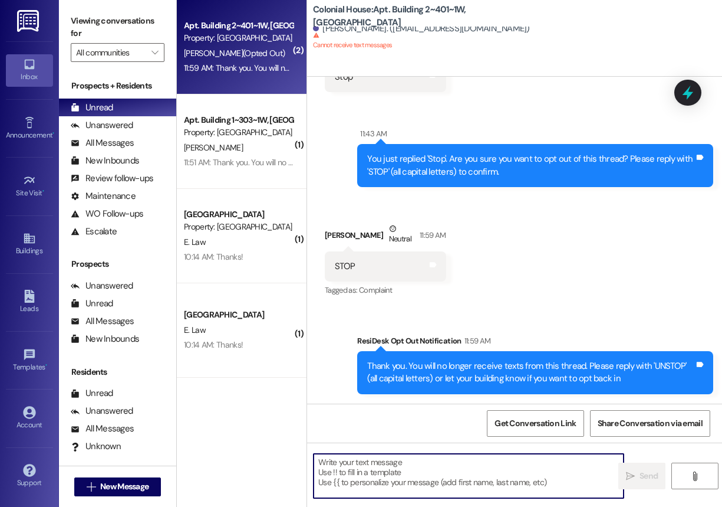
click at [390, 472] on textarea at bounding box center [469, 476] width 310 height 44
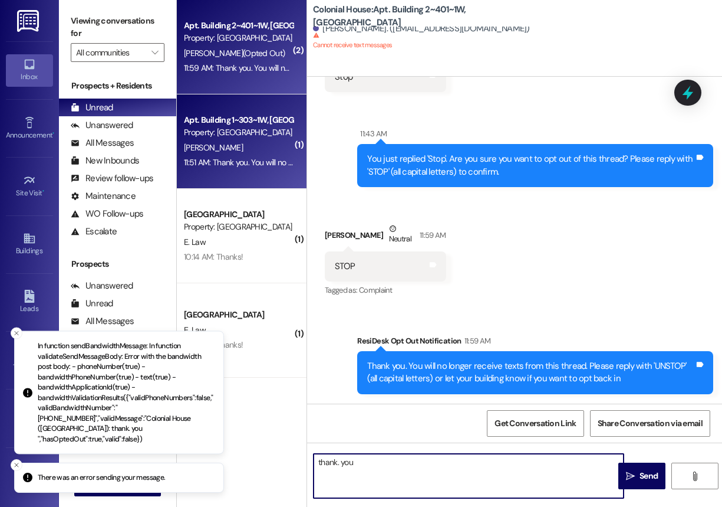
type textarea "thank. you"
click at [271, 167] on div "11:51 AM: Thank you. You will no longer receive texts from this thread. Please …" at bounding box center [462, 162] width 556 height 11
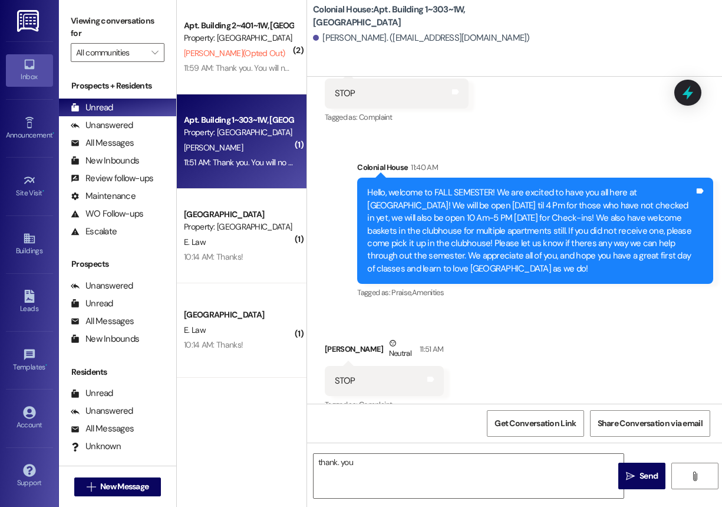
scroll to position [28991, 0]
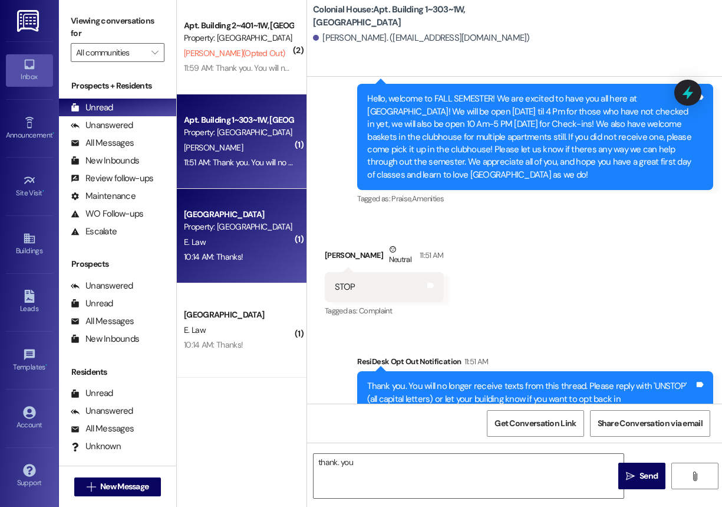
click at [230, 239] on div "E. Law" at bounding box center [238, 242] width 111 height 15
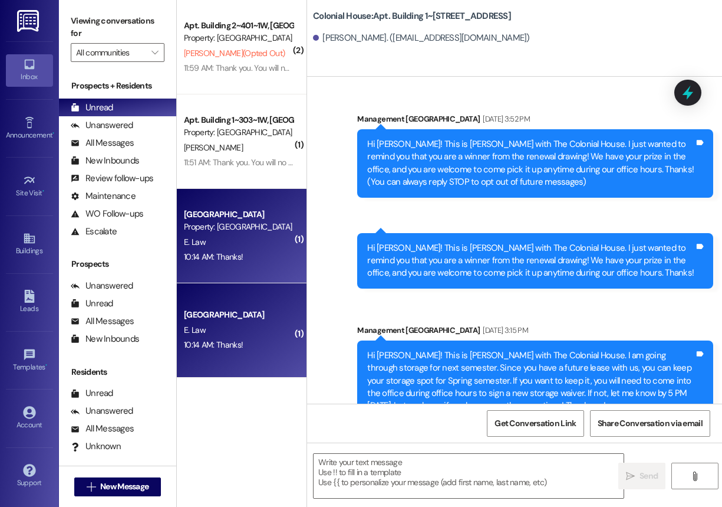
scroll to position [44299, 0]
